Goal: Task Accomplishment & Management: Complete application form

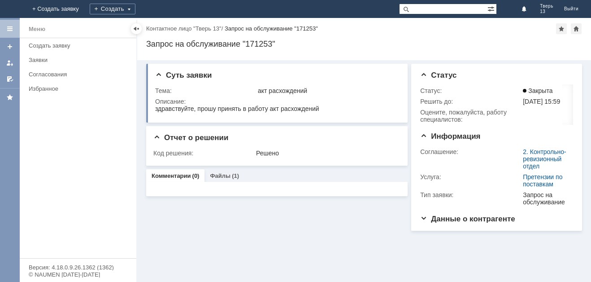
click at [135, 3] on div "Создать" at bounding box center [113, 9] width 46 height 18
click at [135, 5] on div "Создать" at bounding box center [113, 9] width 46 height 11
click at [135, 9] on div "Создать" at bounding box center [113, 9] width 46 height 11
click at [160, 26] on link "Заявка" at bounding box center [125, 27] width 68 height 11
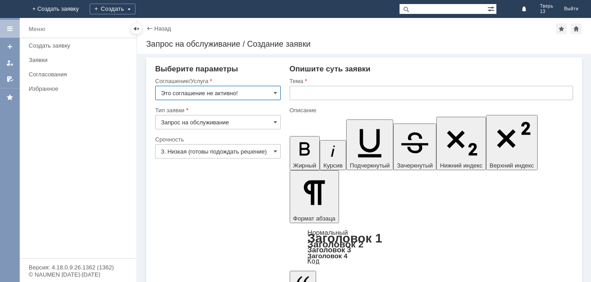
click at [278, 92] on input "Это соглашение не активно!" at bounding box center [218, 93] width 126 height 14
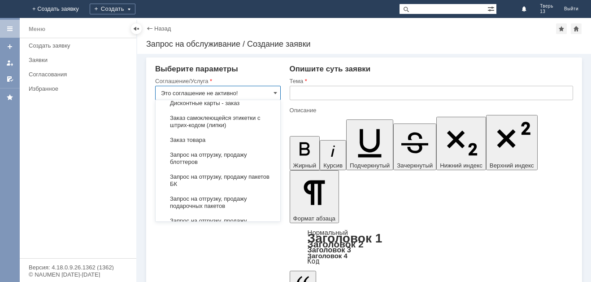
scroll to position [314, 0]
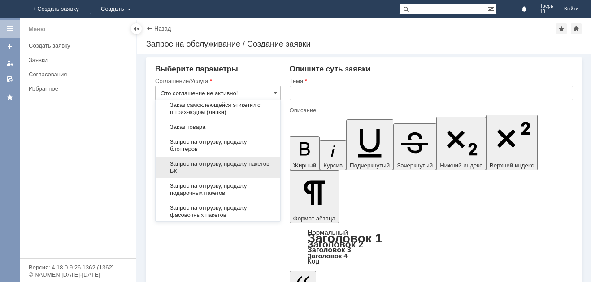
click at [221, 169] on span "Запрос на отгрузку, продажу пакетов БК" at bounding box center [218, 167] width 114 height 14
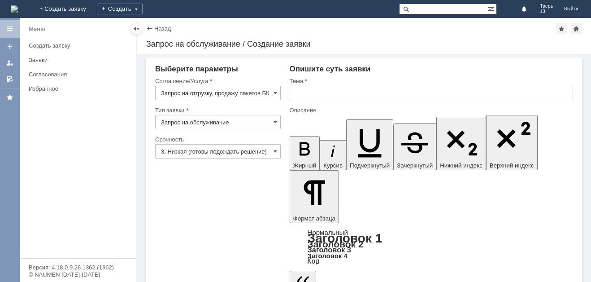
type input "Запрос на отгрузку, продажу пакетов БК"
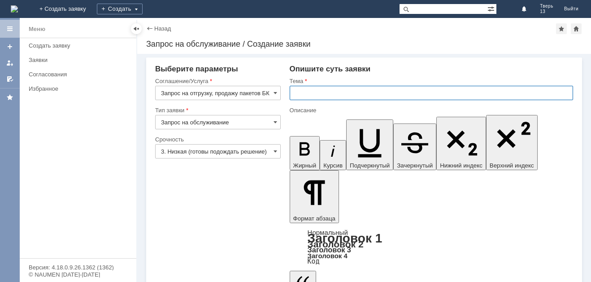
click at [307, 91] on input "text" at bounding box center [431, 93] width 283 height 14
type input "заказ пакетов БК"
